Goal: Information Seeking & Learning: Find specific fact

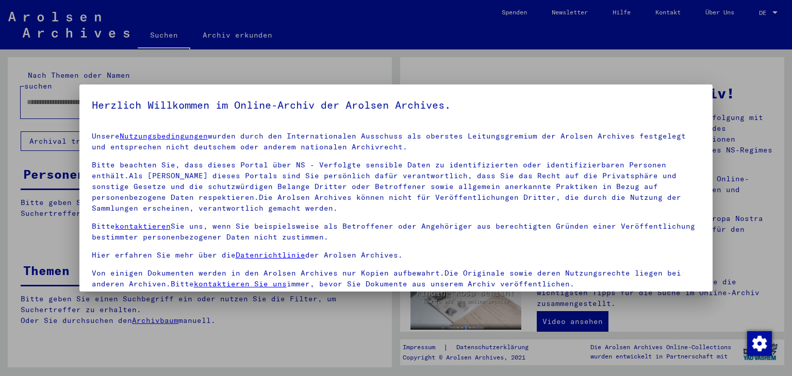
scroll to position [89, 0]
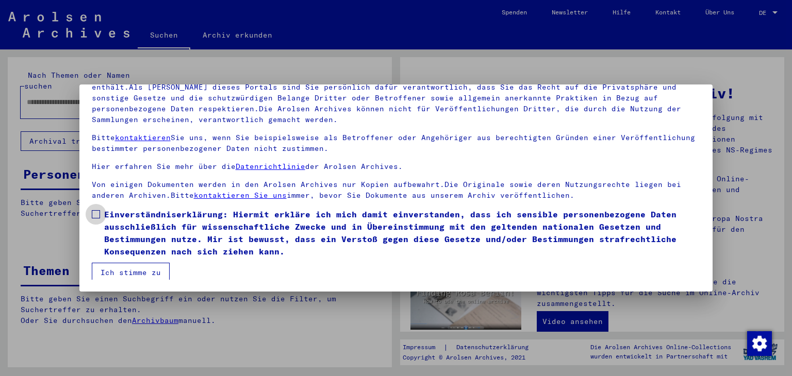
click at [130, 223] on span "Einverständniserklärung: Hiermit erkläre ich mich damit einverstanden, dass ich…" at bounding box center [402, 233] width 597 height 50
click at [133, 266] on button "Ich stimme zu" at bounding box center [131, 273] width 78 height 20
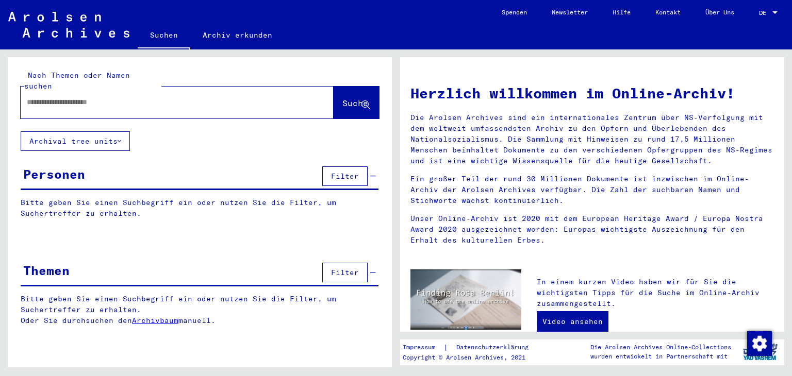
click at [96, 97] on input "text" at bounding box center [165, 102] width 276 height 11
type input "*****"
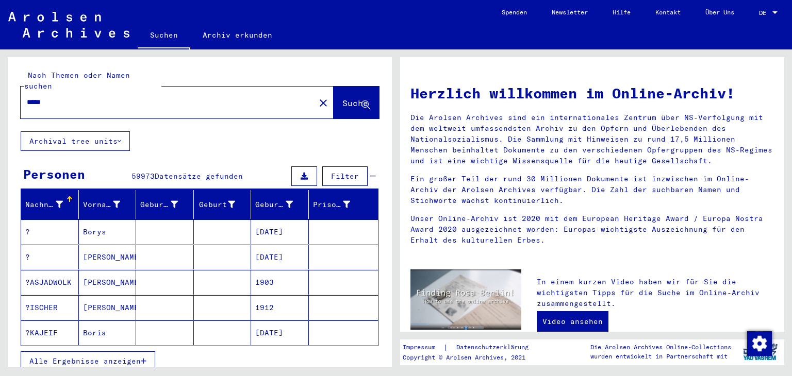
click at [102, 352] on button "Alle Ergebnisse anzeigen" at bounding box center [88, 362] width 135 height 20
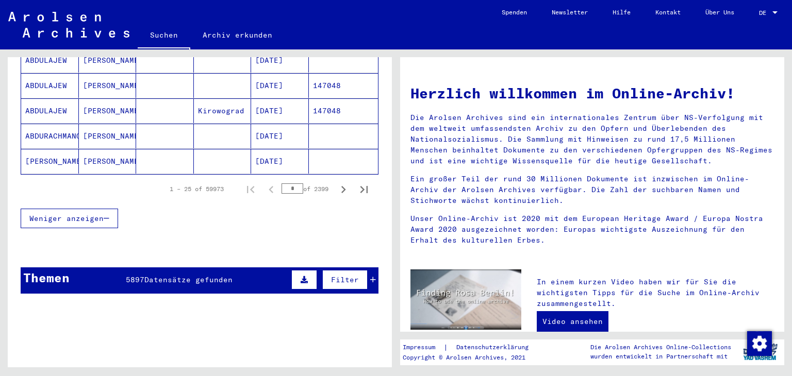
scroll to position [667, 0]
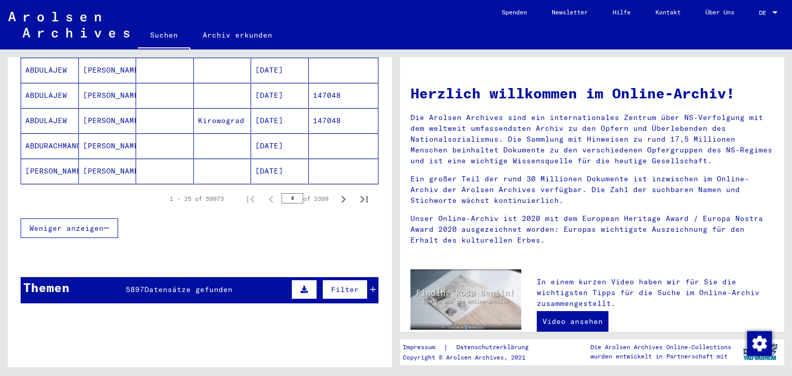
click at [287, 193] on input "*" at bounding box center [293, 198] width 22 height 10
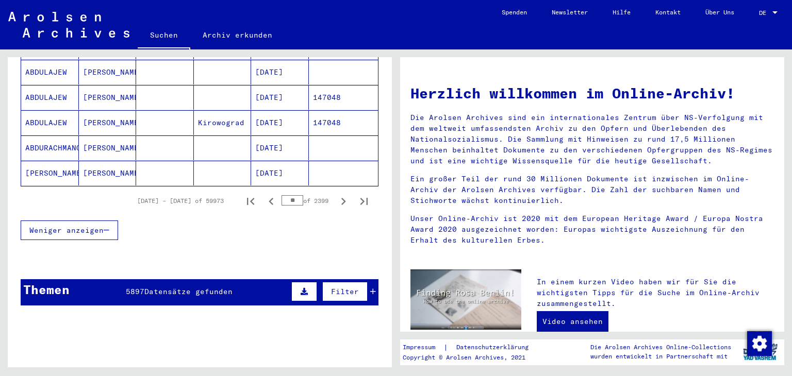
scroll to position [669, 0]
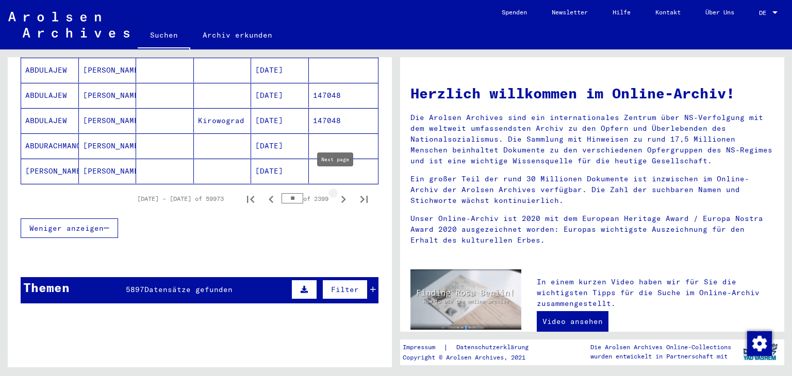
click at [336, 192] on icon "Next page" at bounding box center [343, 199] width 14 height 14
click at [286, 193] on input "**" at bounding box center [293, 198] width 22 height 10
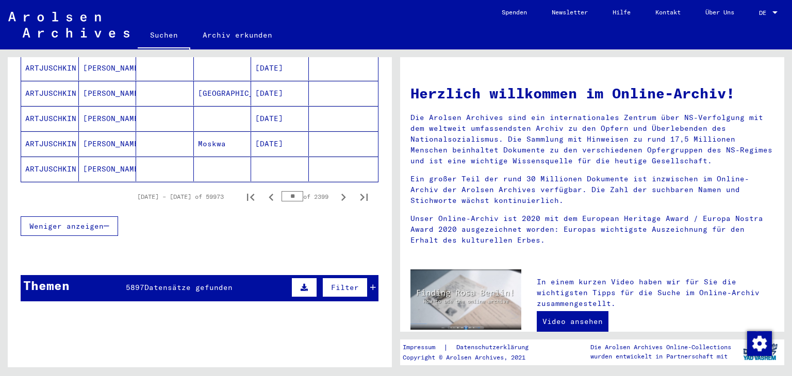
click at [286, 191] on input "**" at bounding box center [293, 196] width 22 height 10
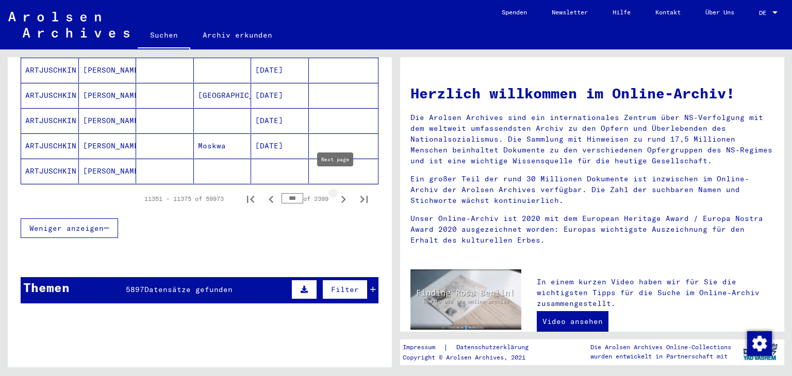
click at [338, 192] on icon "Next page" at bounding box center [343, 199] width 14 height 14
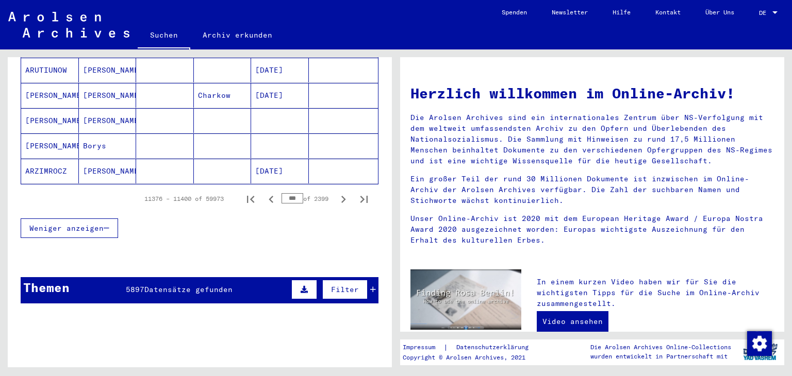
click at [337, 192] on icon "Next page" at bounding box center [343, 199] width 14 height 14
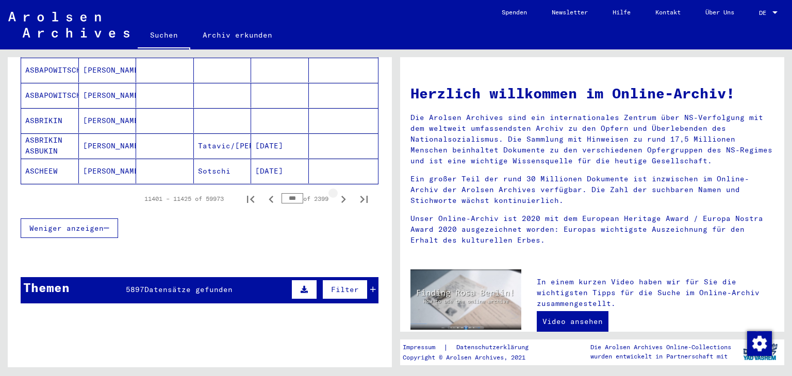
click at [337, 192] on icon "Next page" at bounding box center [343, 199] width 14 height 14
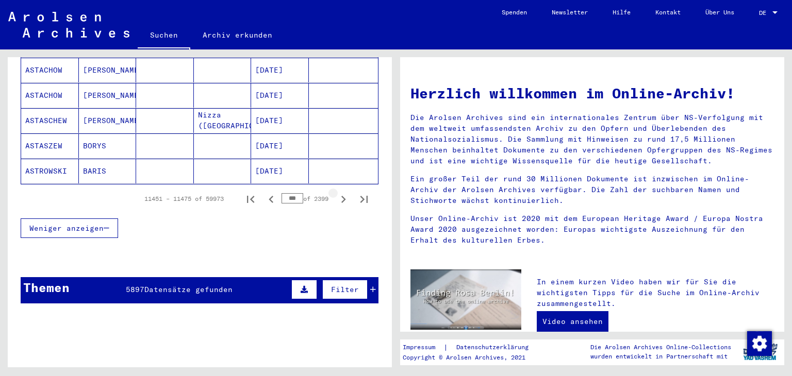
click at [337, 192] on icon "Next page" at bounding box center [343, 199] width 14 height 14
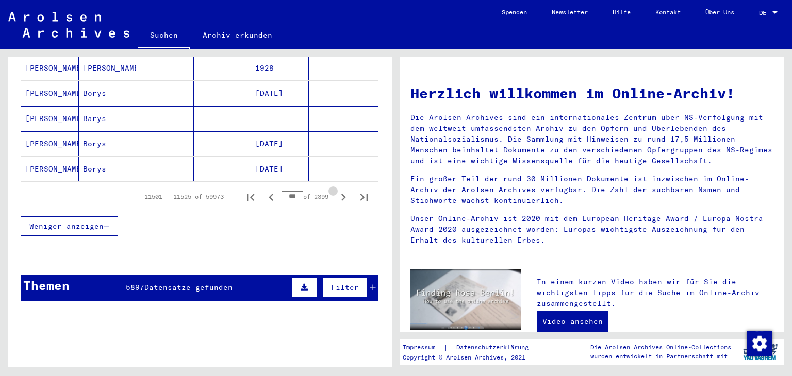
click at [337, 190] on icon "Next page" at bounding box center [343, 197] width 14 height 14
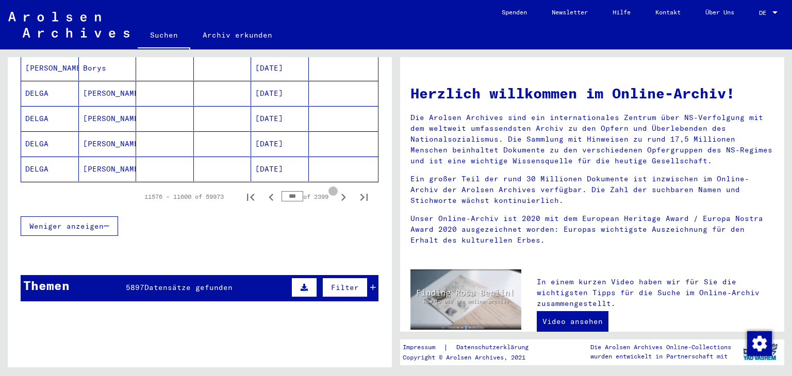
scroll to position [667, 0]
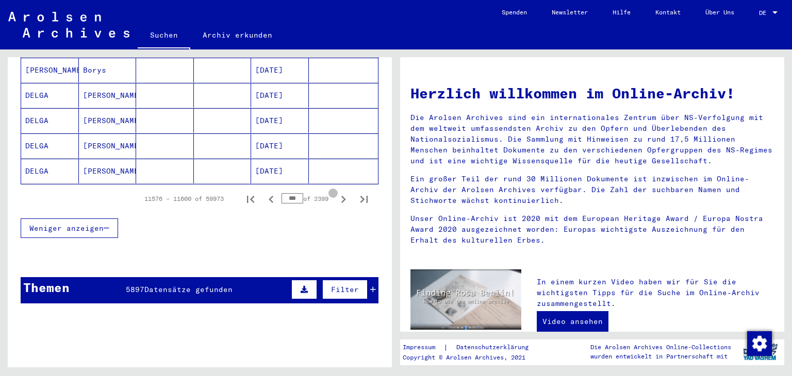
click at [337, 192] on icon "Next page" at bounding box center [343, 199] width 14 height 14
click at [286, 193] on input "***" at bounding box center [293, 198] width 22 height 10
click at [336, 192] on icon "Next page" at bounding box center [343, 199] width 14 height 14
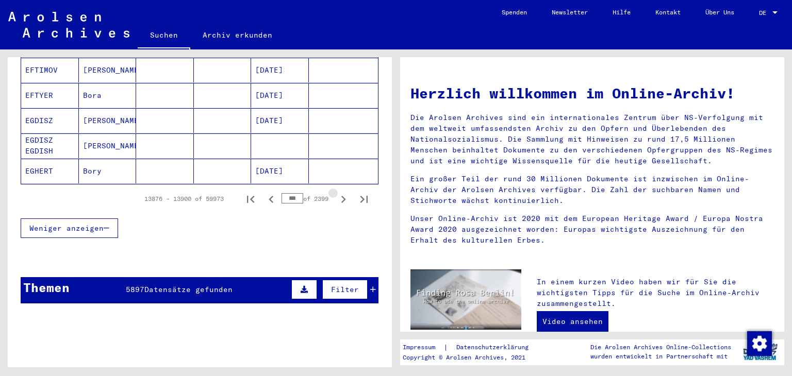
click at [336, 192] on icon "Next page" at bounding box center [343, 199] width 14 height 14
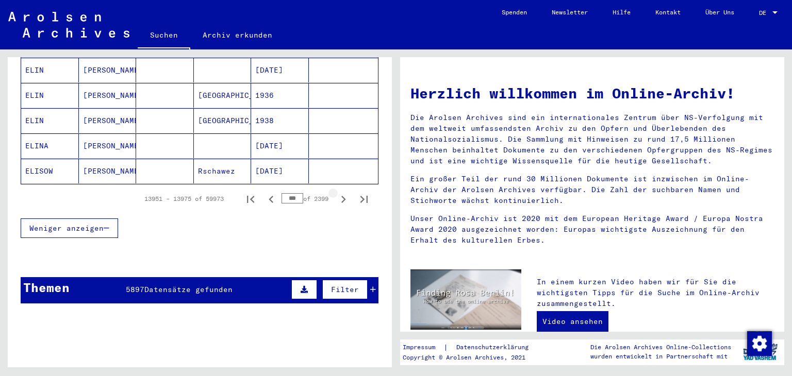
click at [336, 192] on icon "Next page" at bounding box center [343, 199] width 14 height 14
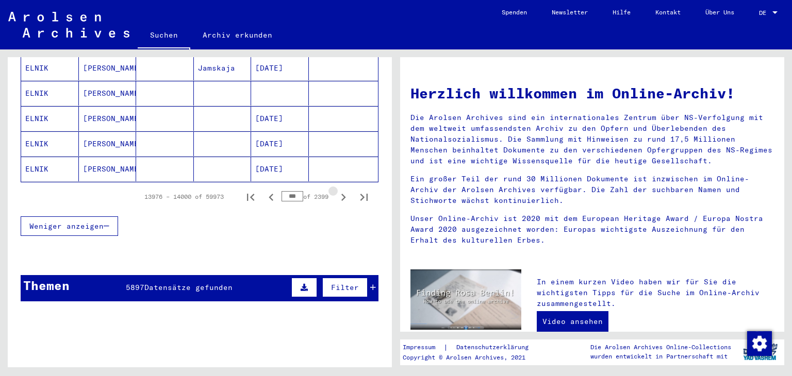
click at [336, 190] on icon "Next page" at bounding box center [343, 197] width 14 height 14
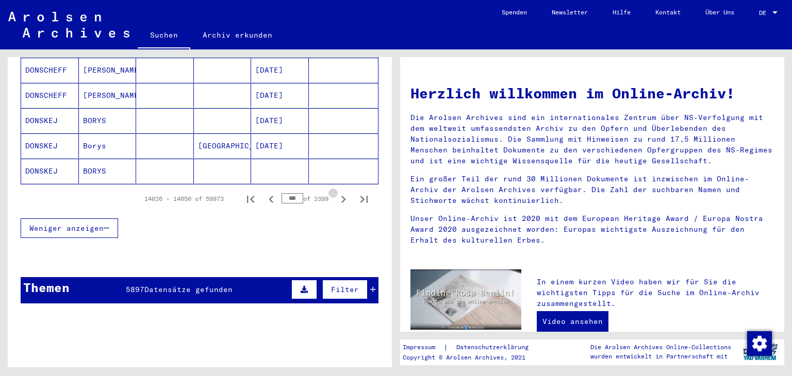
click at [336, 192] on icon "Next page" at bounding box center [343, 199] width 14 height 14
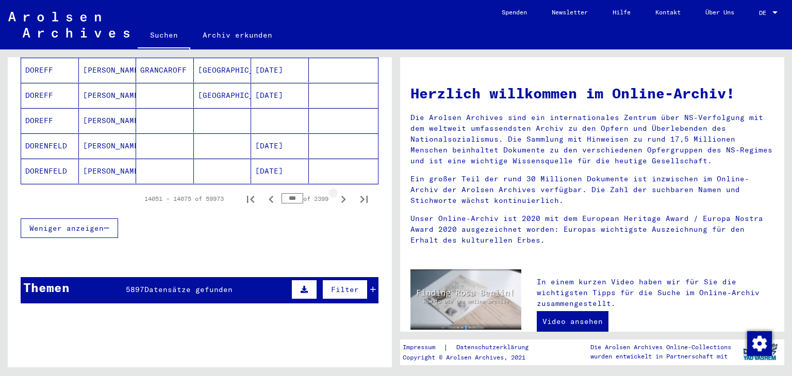
click at [336, 192] on icon "Next page" at bounding box center [343, 199] width 14 height 14
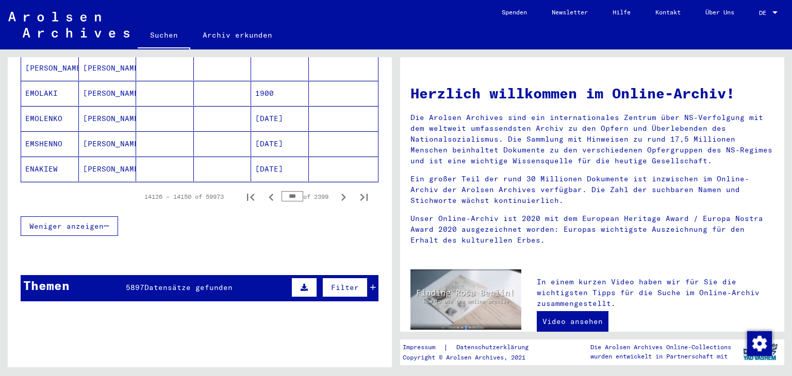
click at [336, 190] on icon "Next page" at bounding box center [343, 197] width 14 height 14
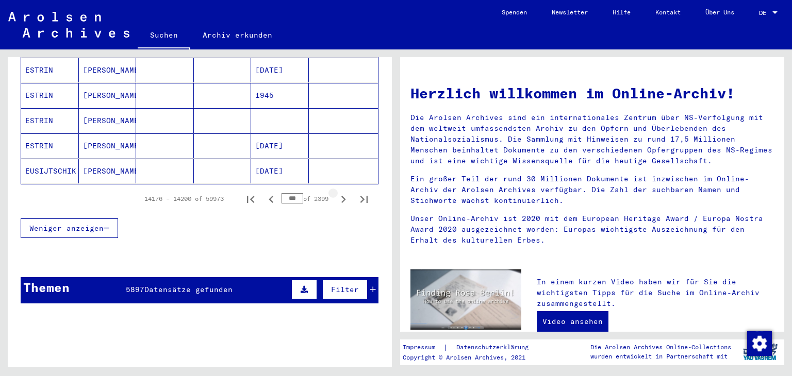
click at [336, 192] on icon "Next page" at bounding box center [343, 199] width 14 height 14
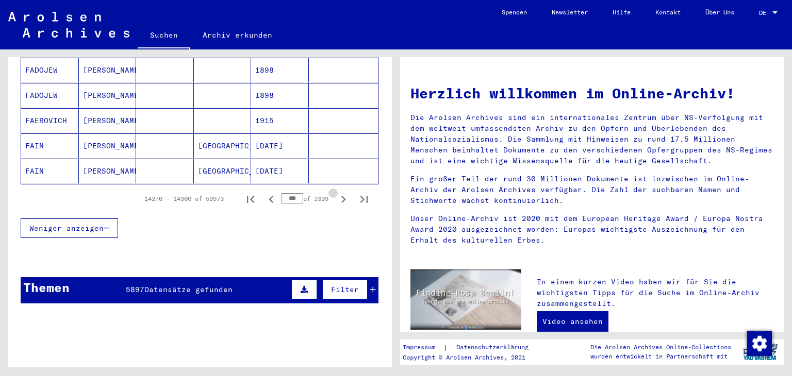
type input "***"
